Goal: Browse casually

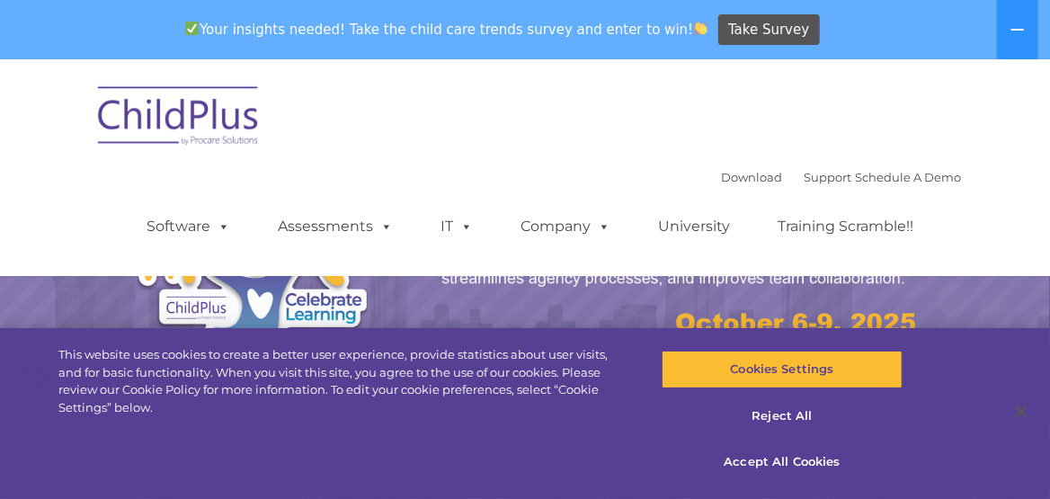
select select "MEDIUM"
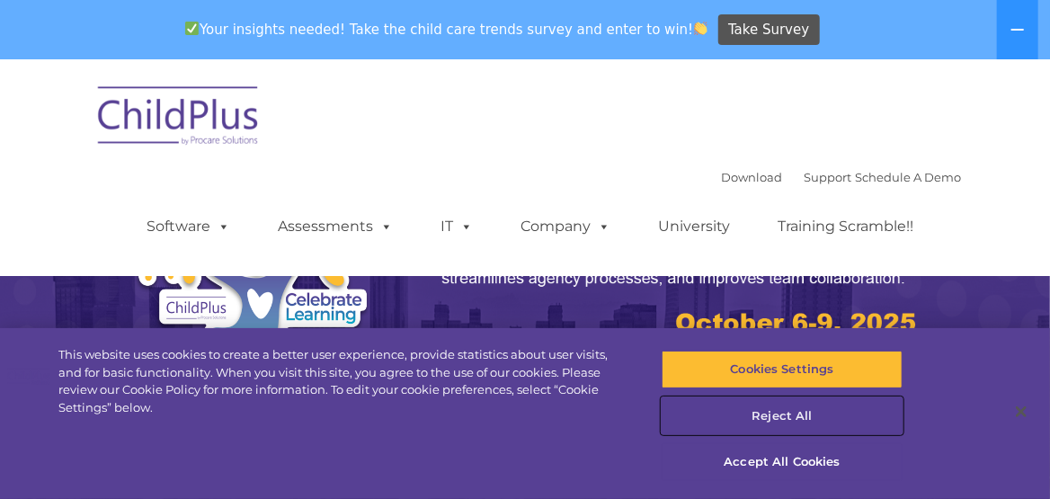
click at [780, 429] on button "Reject All" at bounding box center [783, 416] width 242 height 38
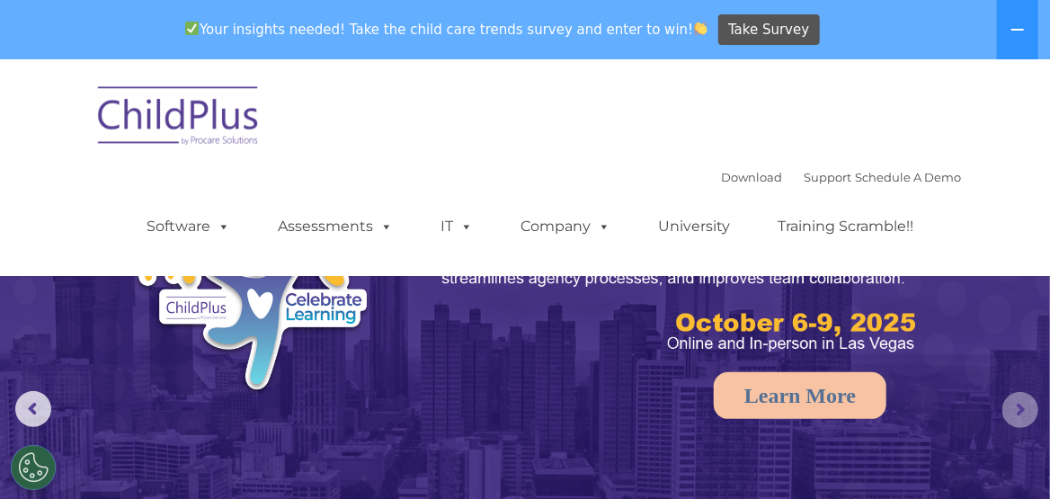
click at [1015, 410] on rs-arrow at bounding box center [1021, 410] width 36 height 36
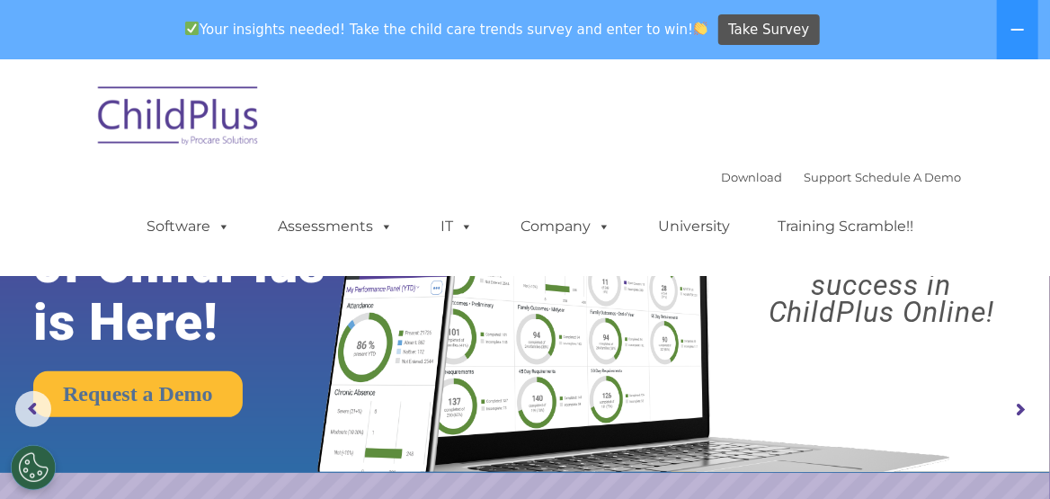
click at [476, 162] on div "Download Support | Schedule A Demo  MENU MENU Software ChildPlus: The original…" at bounding box center [525, 168] width 872 height 190
click at [178, 129] on img at bounding box center [179, 119] width 180 height 90
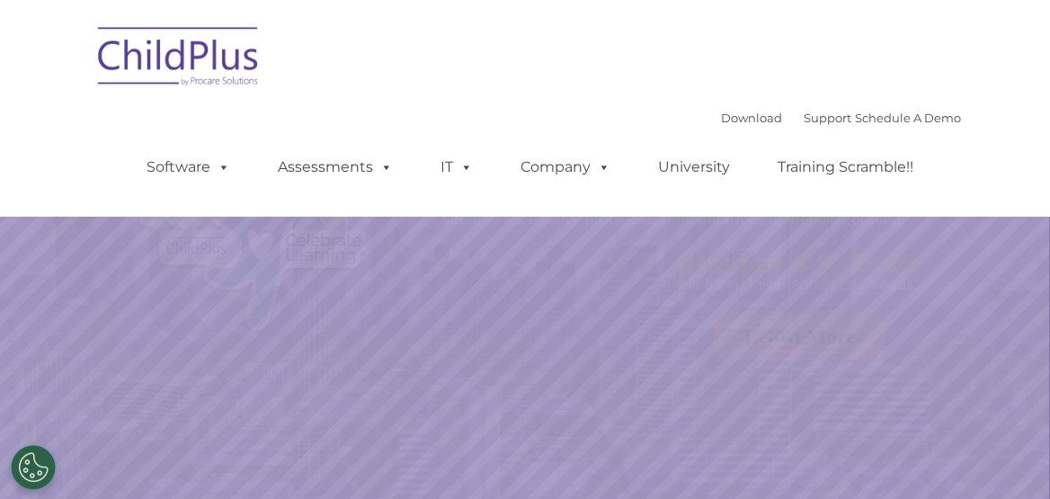
select select "MEDIUM"
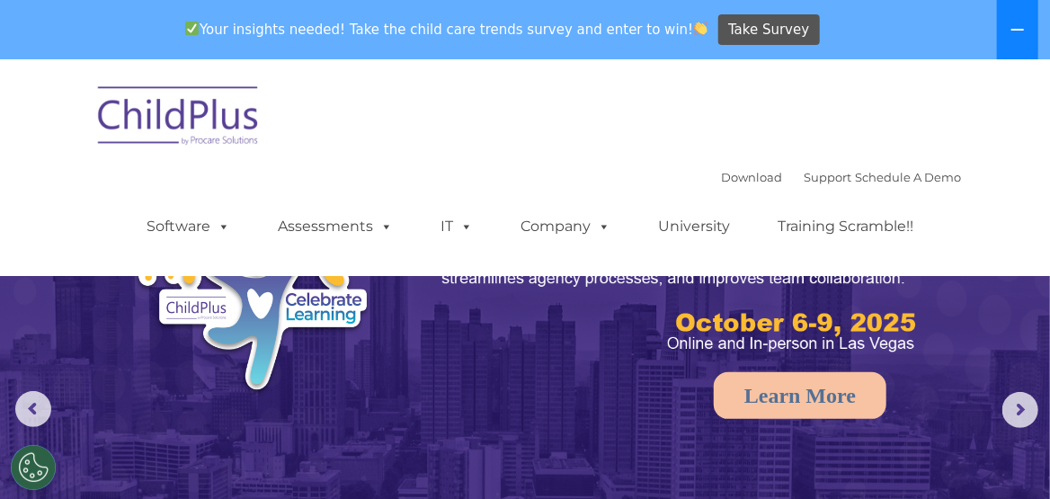
click at [1016, 33] on icon at bounding box center [1018, 29] width 14 height 14
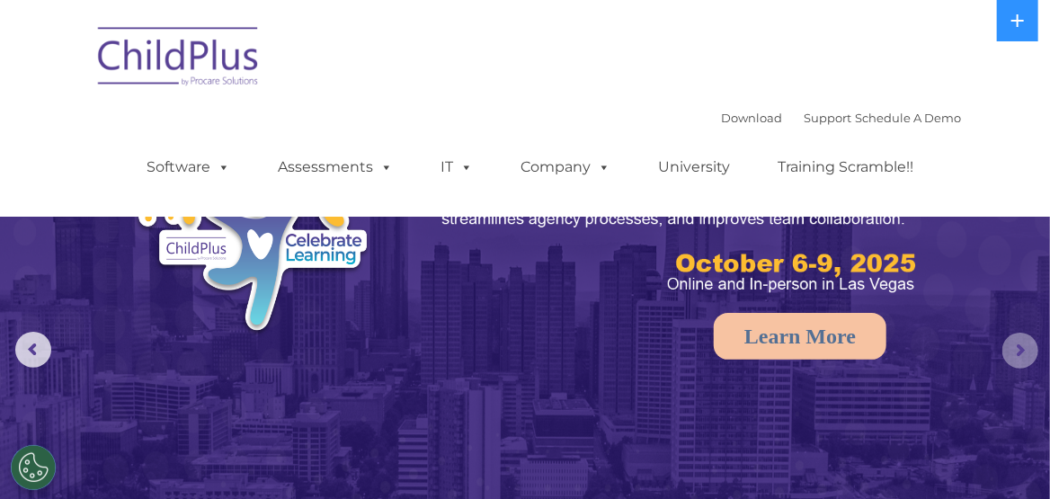
click at [1028, 352] on rs-arrow at bounding box center [1021, 351] width 36 height 36
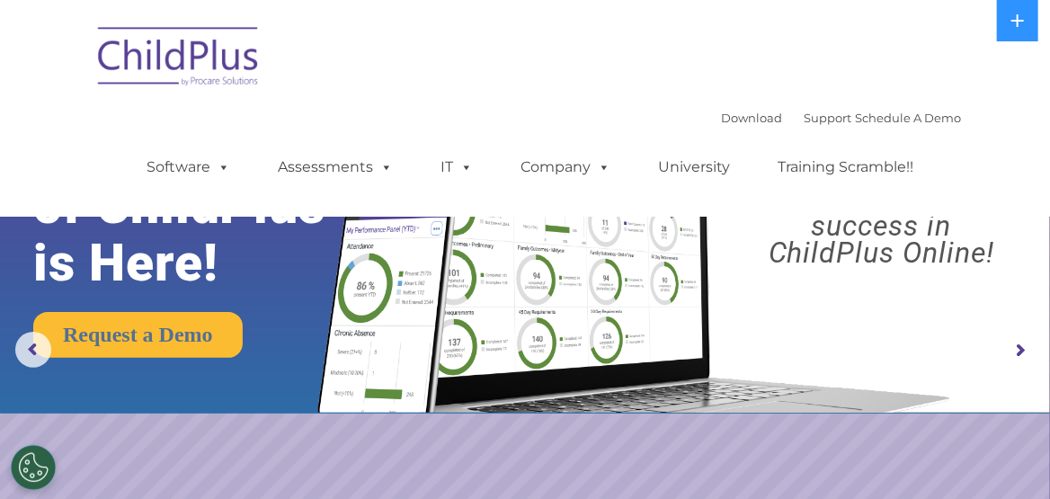
click at [1028, 352] on rs-arrow at bounding box center [1021, 351] width 36 height 36
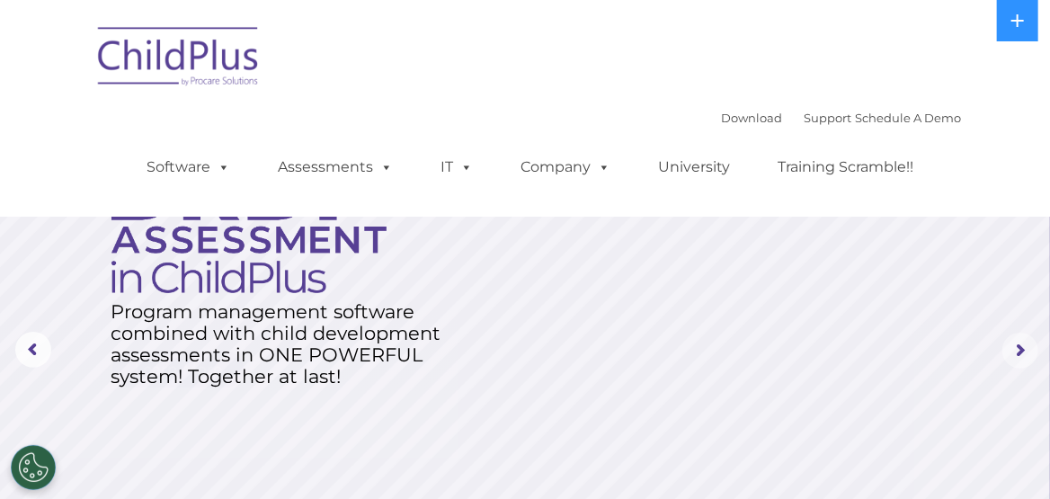
click at [1028, 352] on rs-arrow at bounding box center [1021, 351] width 36 height 36
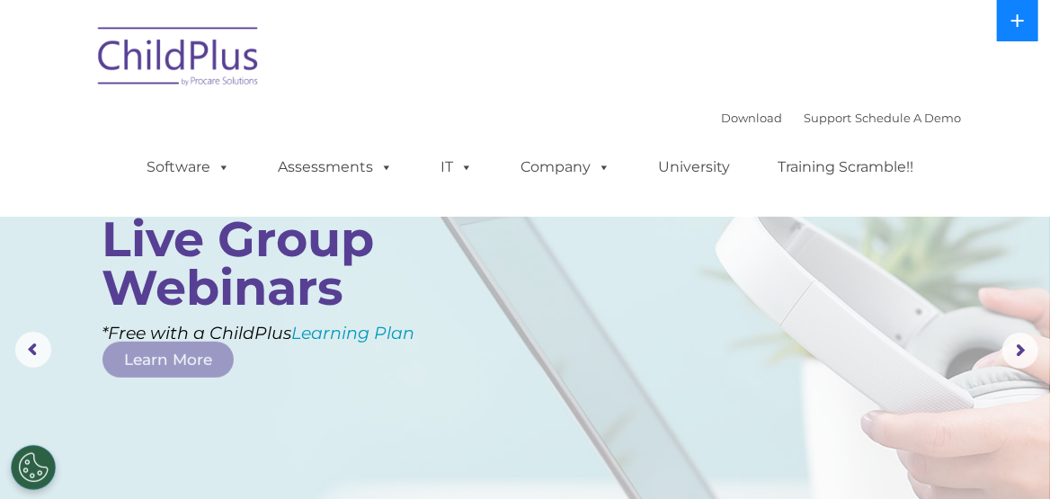
click at [1016, 21] on icon at bounding box center [1018, 20] width 13 height 13
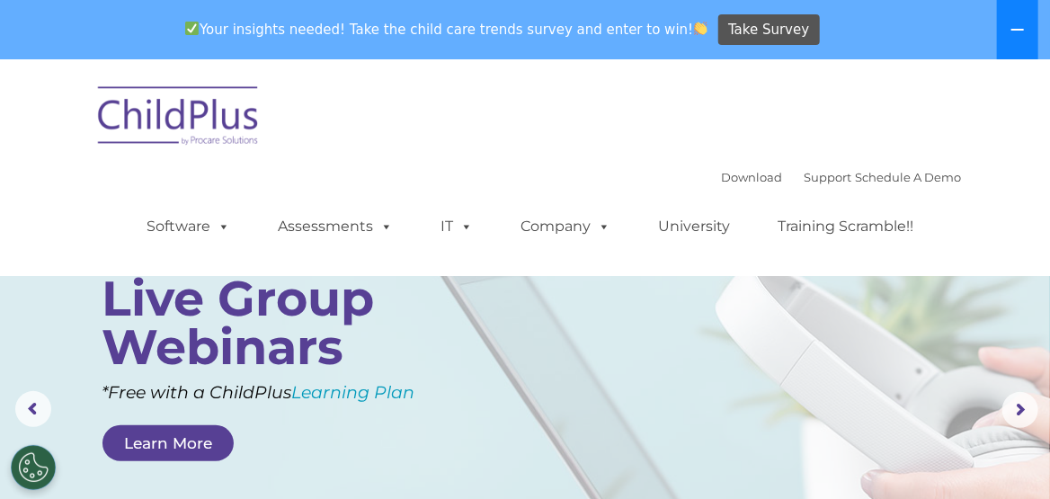
click at [1016, 21] on button at bounding box center [1017, 29] width 41 height 59
